Goal: Information Seeking & Learning: Learn about a topic

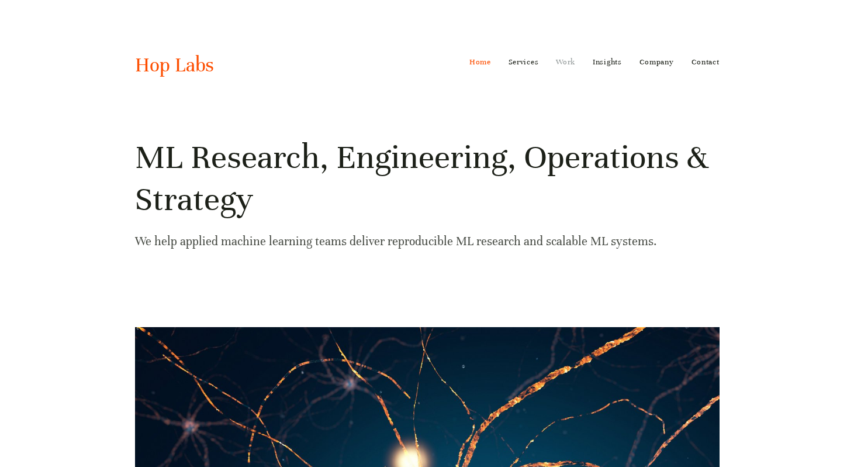
click at [564, 59] on link "Work" at bounding box center [565, 62] width 19 height 19
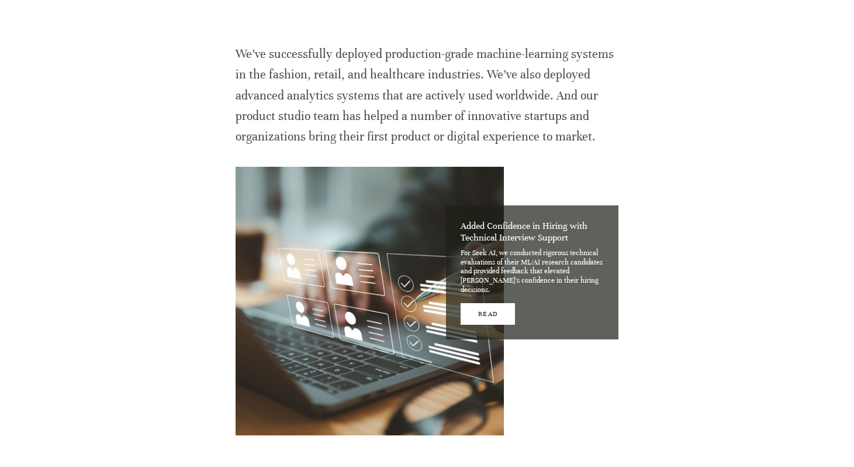
scroll to position [657, 0]
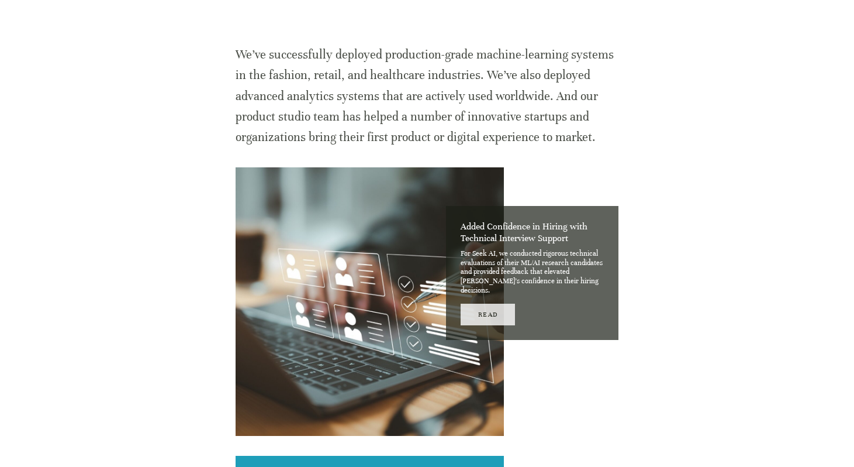
click at [506, 305] on link "Read" at bounding box center [488, 314] width 54 height 22
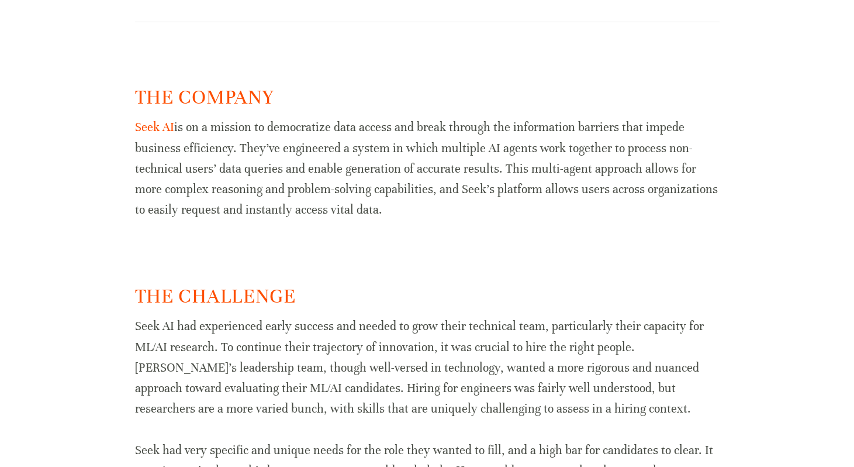
scroll to position [627, 0]
